Goal: Find contact information: Obtain details needed to contact an individual or organization

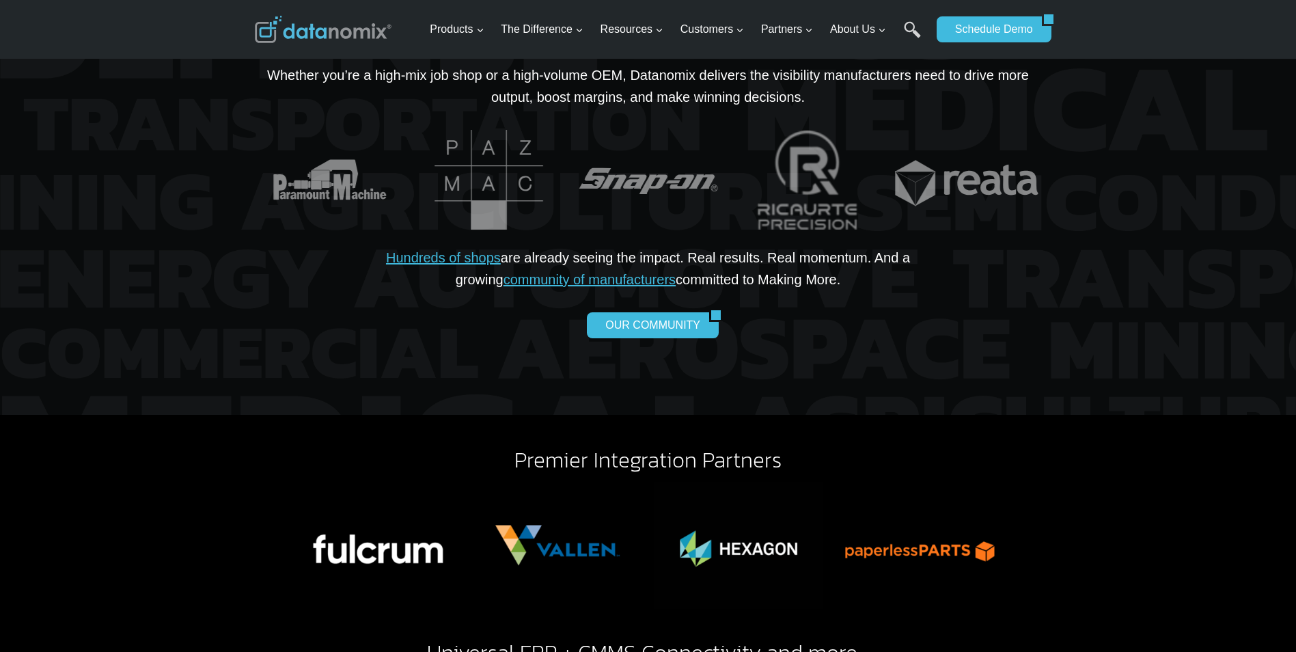
drag, startPoint x: 1144, startPoint y: 400, endPoint x: 1149, endPoint y: 459, distance: 59.0
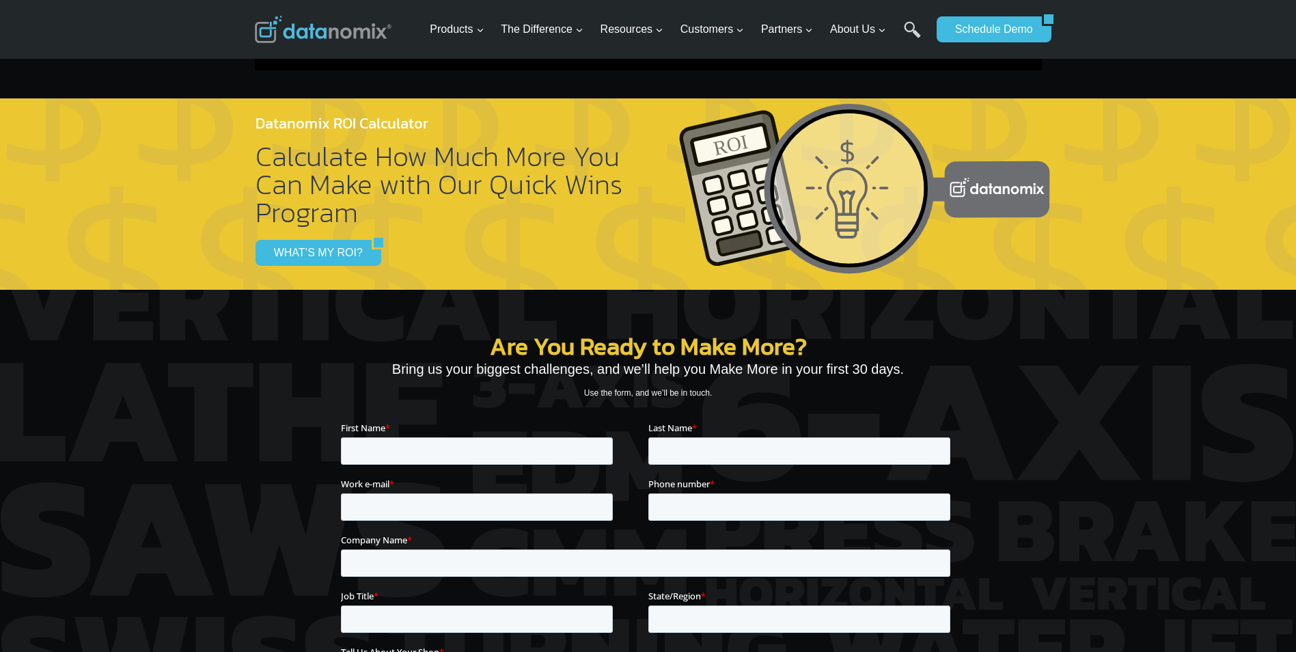
scroll to position [5407, 0]
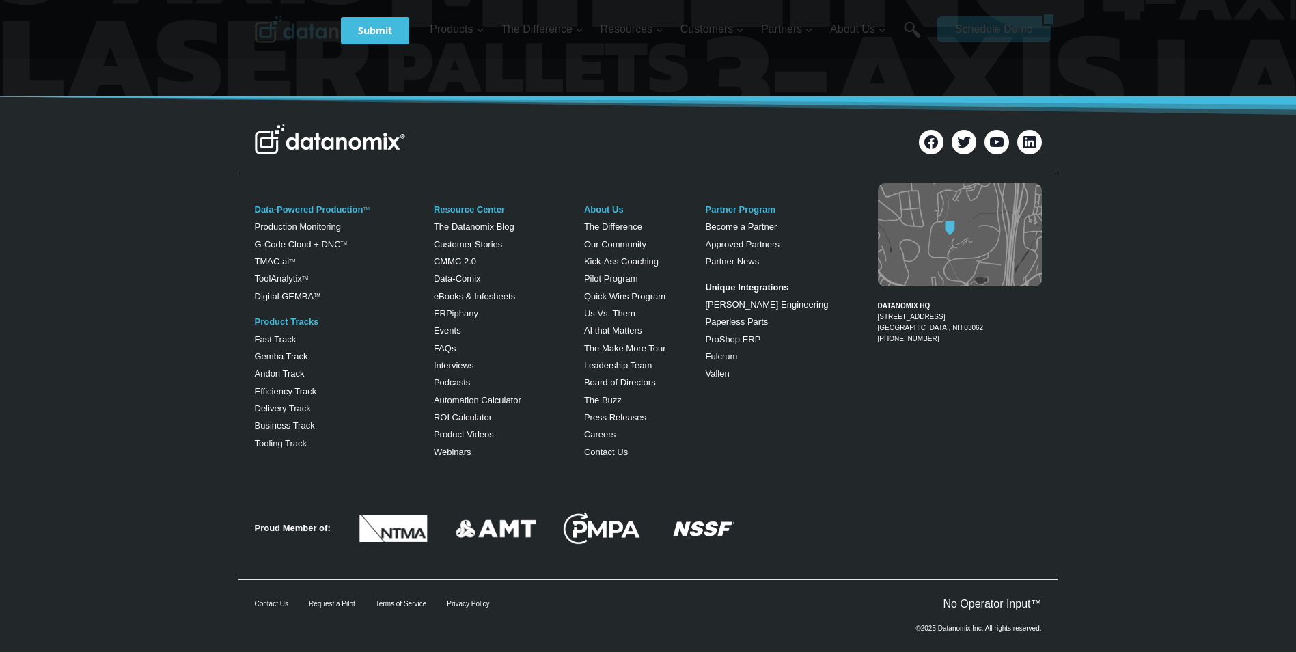
drag, startPoint x: 1121, startPoint y: 372, endPoint x: 1113, endPoint y: 623, distance: 250.9
click at [953, 612] on div "©2025 Datanomix Inc. All rights reserved." at bounding box center [649, 633] width 820 height 42
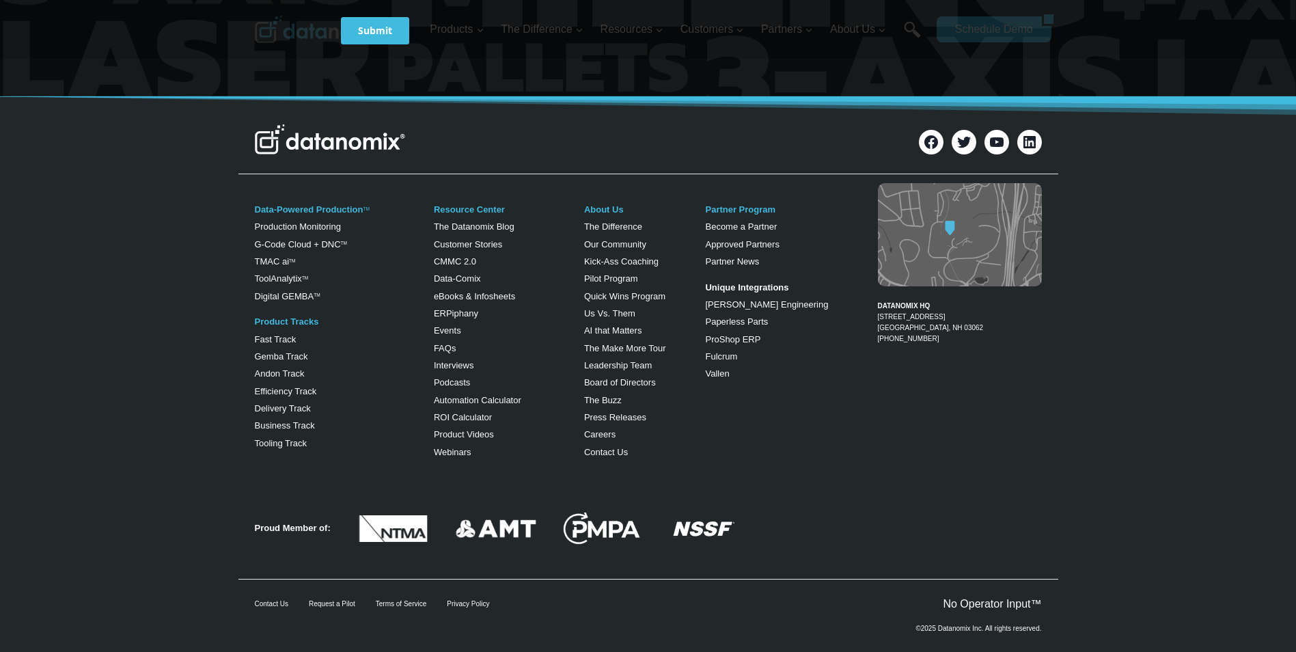
drag, startPoint x: 593, startPoint y: 601, endPoint x: 568, endPoint y: 601, distance: 25.3
click at [593, 612] on div "©2025 Datanomix Inc. All rights reserved." at bounding box center [649, 633] width 820 height 42
click at [271, 600] on link "Contact Us" at bounding box center [271, 604] width 33 height 8
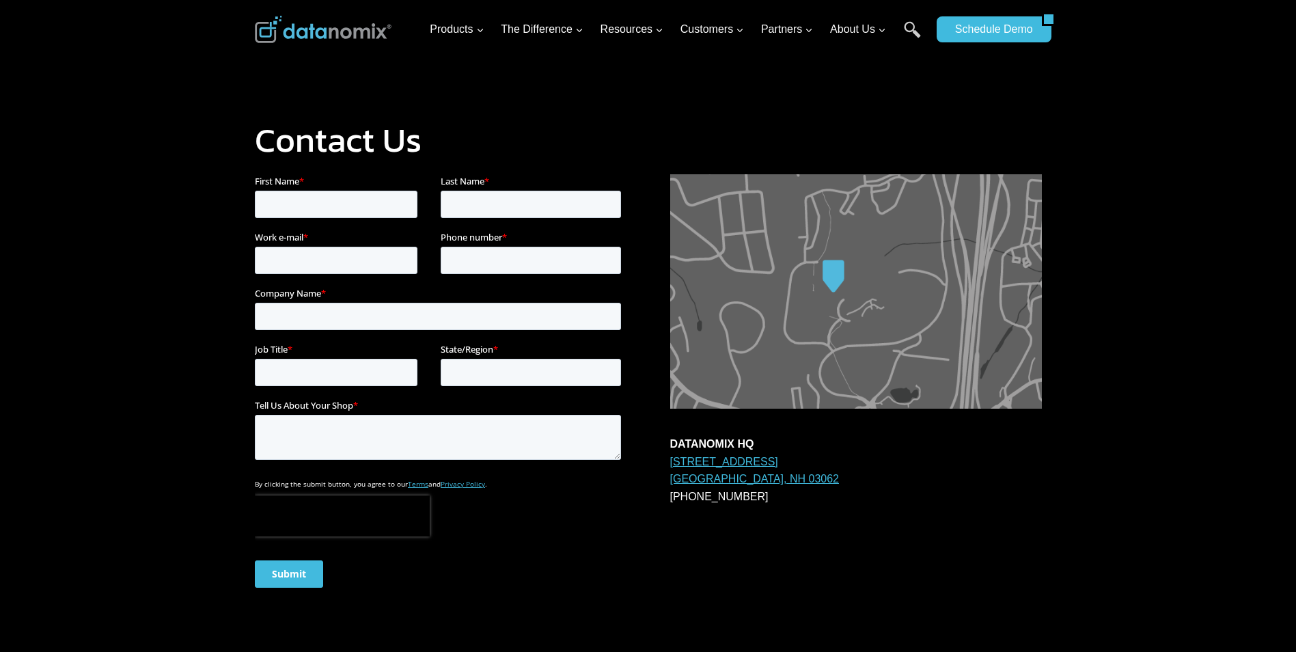
click at [688, 435] on p "DATANOMIX HQ [STREET_ADDRESS] 1-866-488-4369" at bounding box center [856, 470] width 372 height 70
click at [789, 475] on p "DATANOMIX HQ [STREET_ADDRESS] 1-866-488-4369" at bounding box center [856, 470] width 372 height 70
drag, startPoint x: 800, startPoint y: 479, endPoint x: 670, endPoint y: 466, distance: 131.2
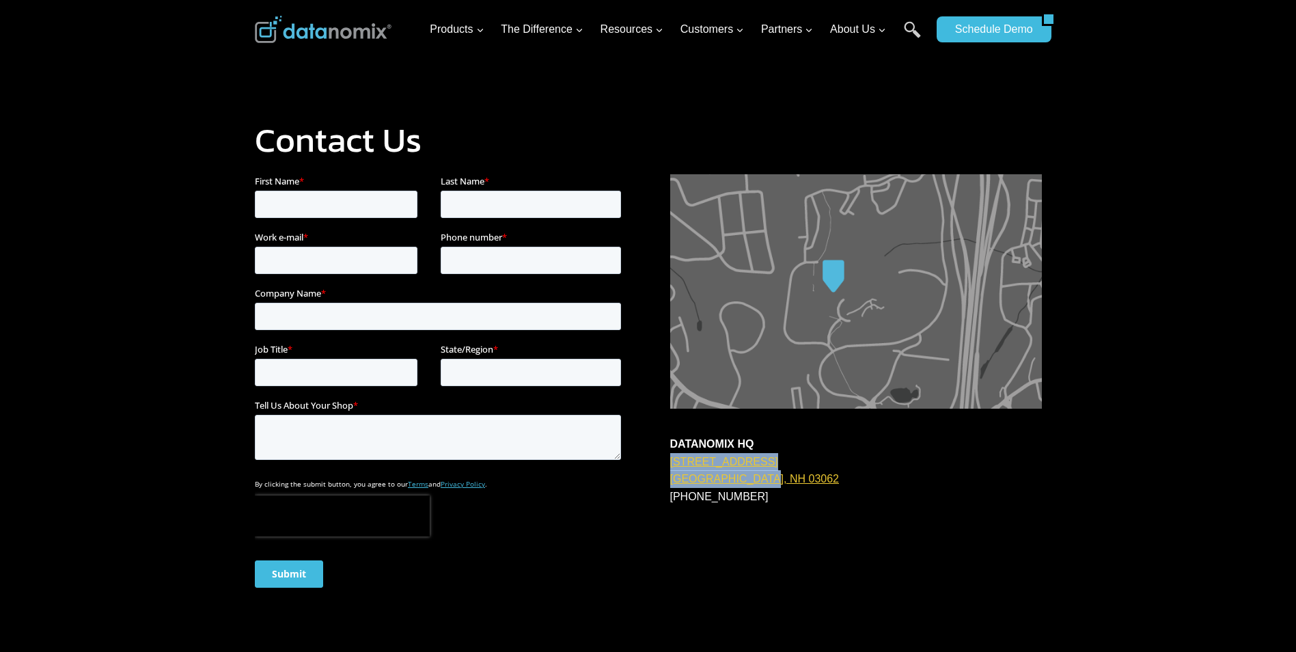
click at [670, 466] on p "DATANOMIX HQ [STREET_ADDRESS] 1-866-488-4369" at bounding box center [856, 470] width 372 height 70
copy link "[STREET_ADDRESS]"
click at [308, 77] on div "Contact Us DATANOMIX HQ [STREET_ADDRESS] 1-866-488-4369" at bounding box center [649, 363] width 820 height 726
